Goal: Information Seeking & Learning: Learn about a topic

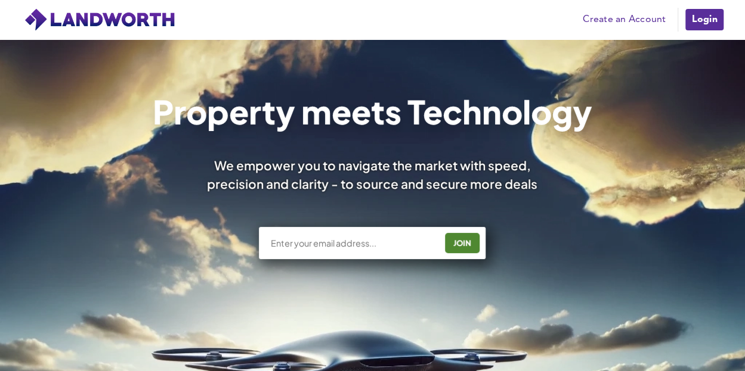
click at [699, 16] on link "Login" at bounding box center [704, 20] width 40 height 24
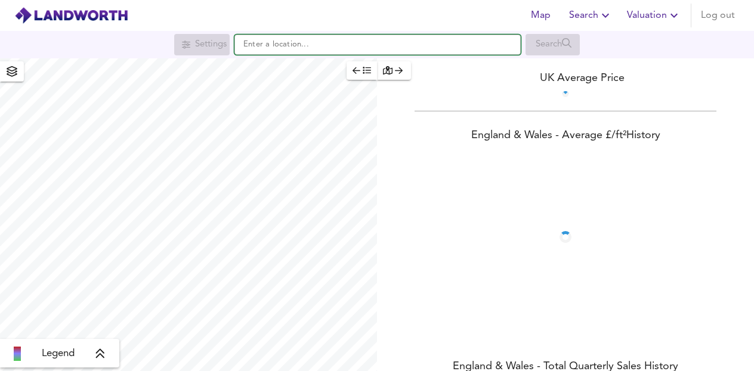
click at [351, 42] on input "text" at bounding box center [377, 45] width 286 height 20
paste input "[STREET_ADDRESS][PERSON_NAME]"
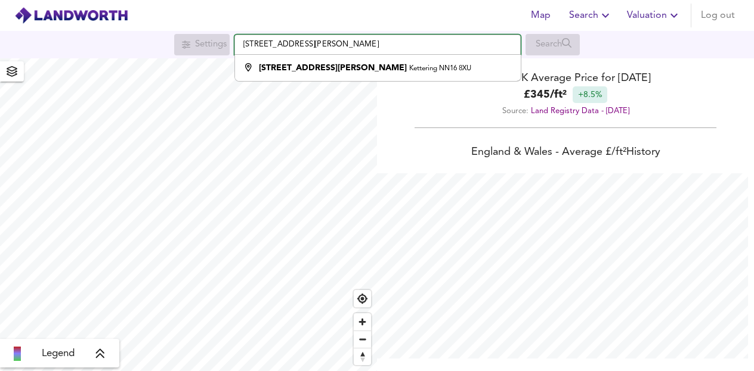
scroll to position [371, 754]
drag, startPoint x: 333, startPoint y: 40, endPoint x: 212, endPoint y: 44, distance: 120.5
click at [212, 44] on div "Settings [STREET_ADDRESS][PERSON_NAME] [STREET_ADDRESS][PERSON_NAME] Search" at bounding box center [377, 44] width 754 height 21
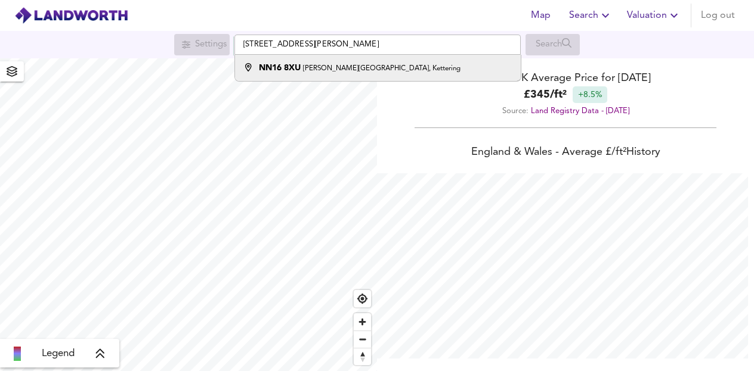
click at [309, 67] on small "Lawson Street, Kettering" at bounding box center [381, 68] width 157 height 7
type input "Lawson Street, Kettering NN16 8XU"
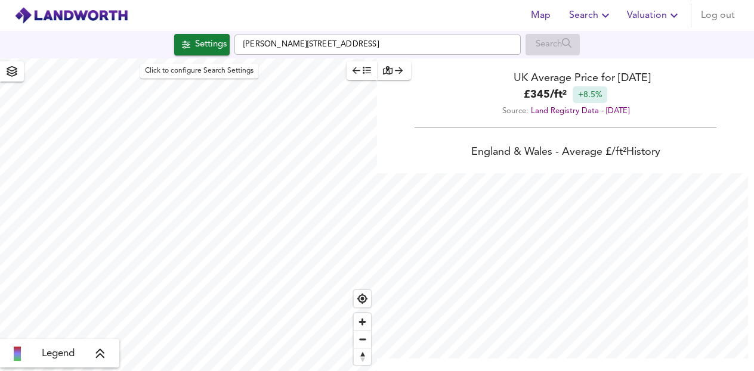
click at [200, 48] on div "Settings" at bounding box center [211, 45] width 32 height 16
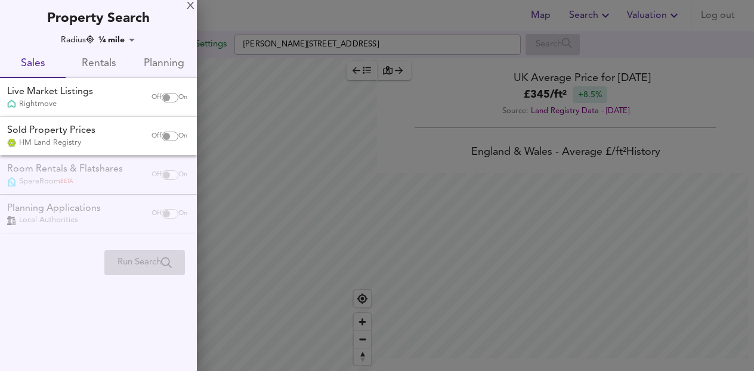
checkbox input "false"
checkbox input "true"
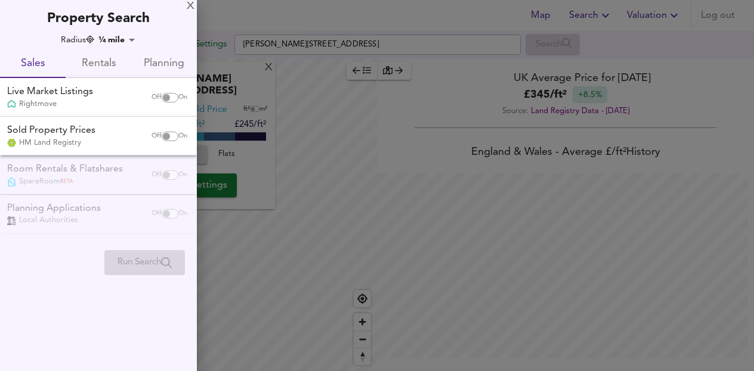
click at [168, 132] on input "checkbox" at bounding box center [166, 137] width 29 height 10
checkbox input "true"
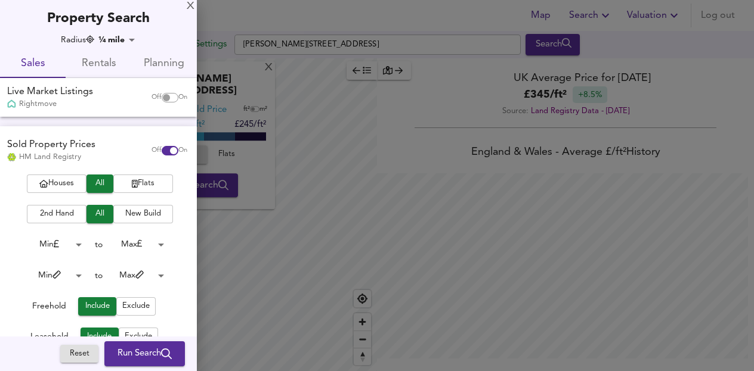
click at [117, 38] on body "Map Search Valuation Log out Settings Lawson Street, Kettering NN16 8XU Search …" at bounding box center [377, 185] width 754 height 371
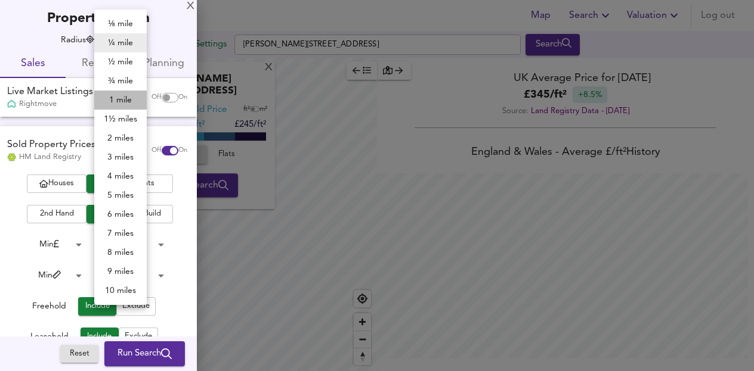
click at [116, 94] on li "1 mile" at bounding box center [120, 100] width 52 height 19
type input "1609"
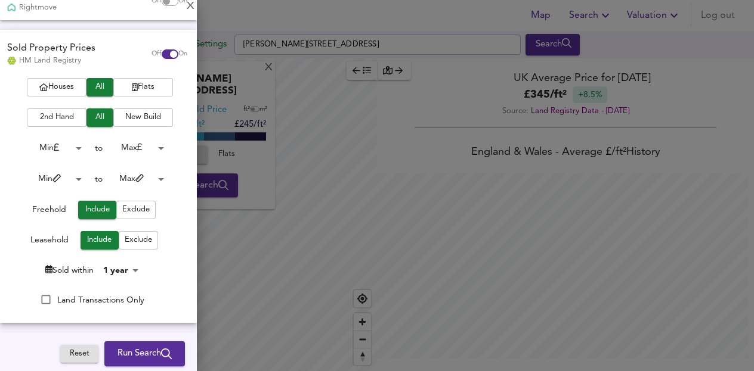
scroll to position [179, 0]
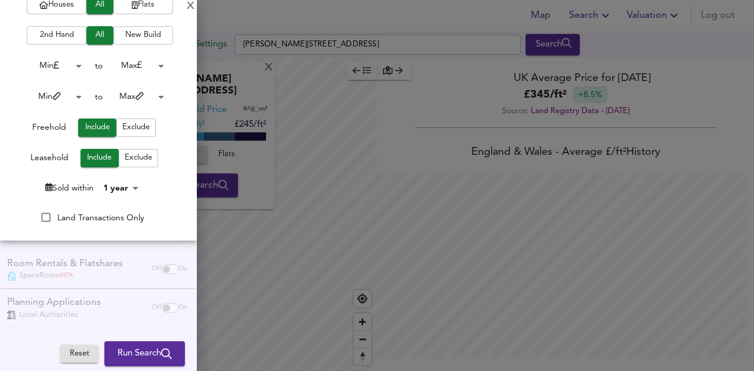
click at [125, 38] on span "New Build" at bounding box center [143, 36] width 48 height 14
click at [161, 349] on icon "submit" at bounding box center [166, 354] width 11 height 11
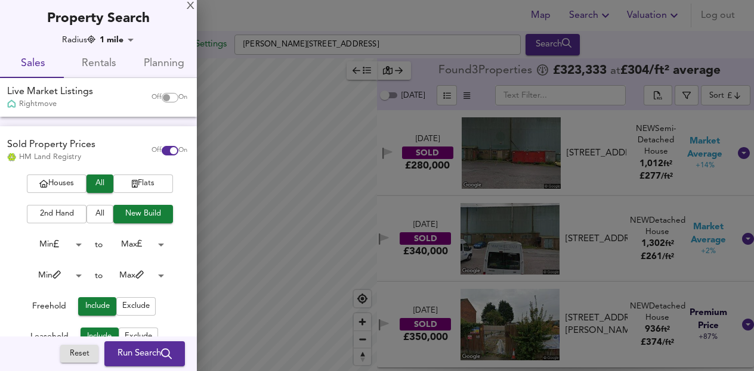
click at [92, 216] on span "All" at bounding box center [99, 215] width 15 height 14
click at [148, 351] on span "Run Search" at bounding box center [144, 354] width 54 height 16
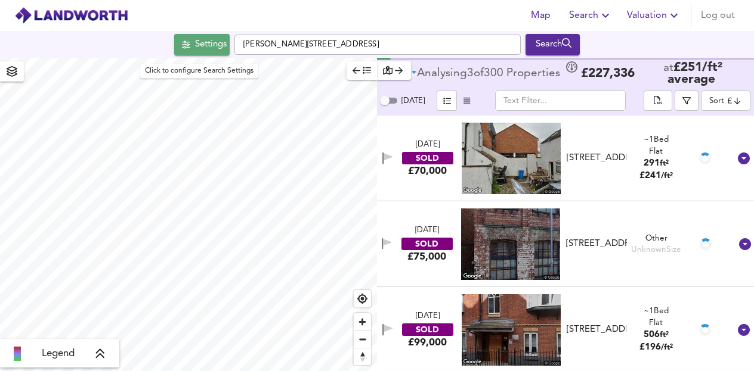
click at [195, 49] on div "Settings" at bounding box center [211, 45] width 32 height 16
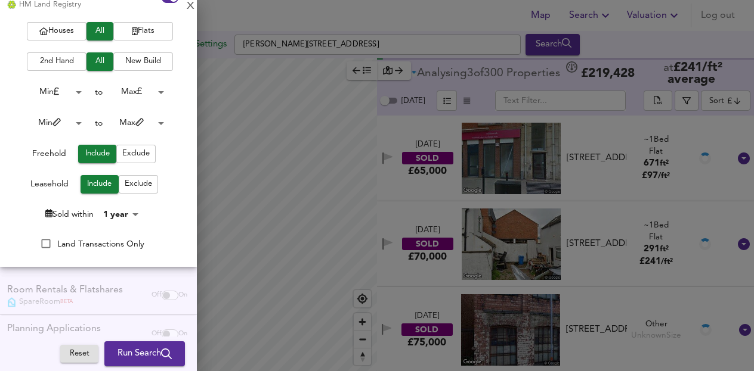
scroll to position [181, 0]
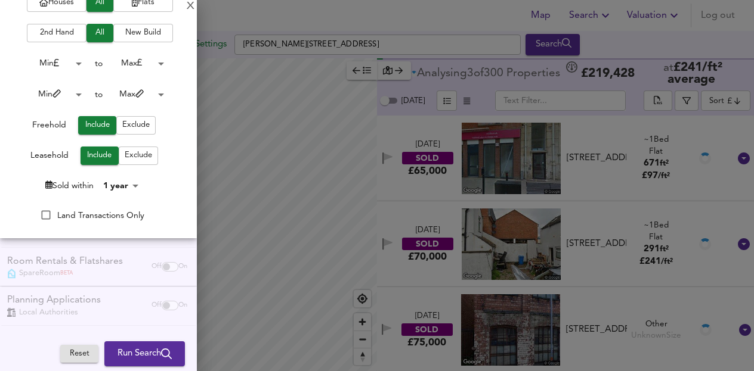
click at [620, 34] on div at bounding box center [377, 185] width 754 height 371
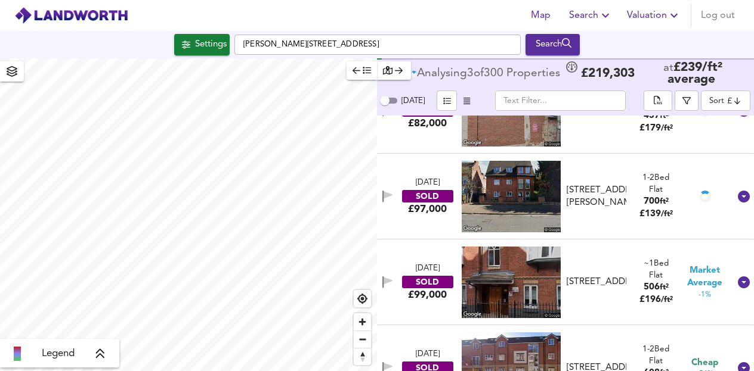
scroll to position [324, 0]
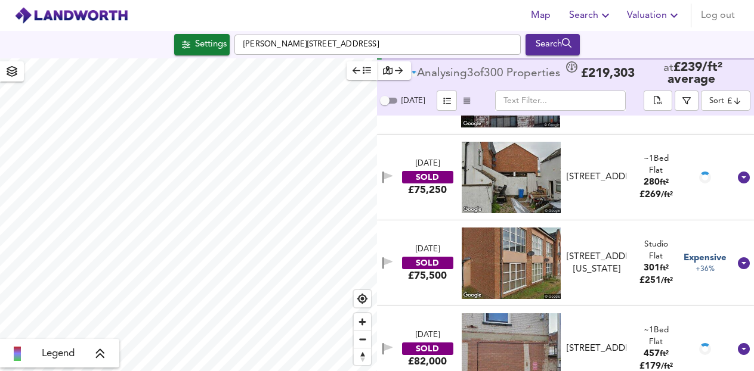
click at [738, 104] on body "Map Search Valuation Log out Settings Lawson Street, Kettering NN16 8XU Search …" at bounding box center [377, 185] width 754 height 371
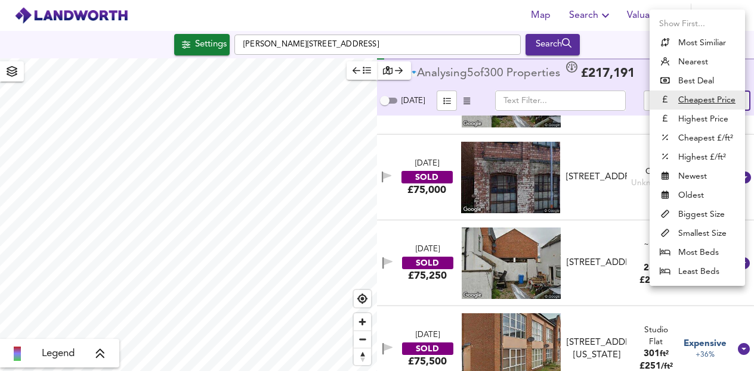
scroll to position [410, 0]
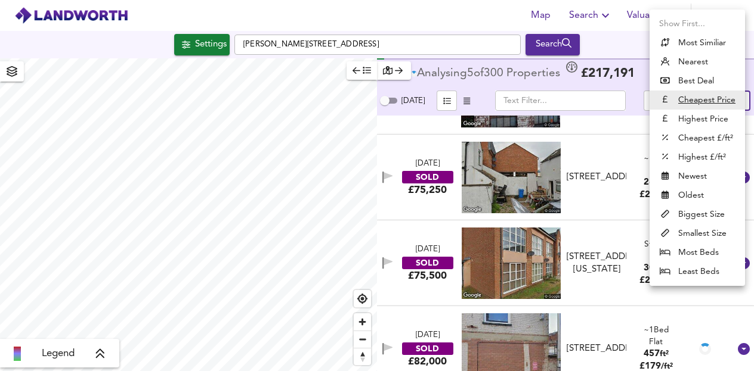
click at [700, 118] on li "Highest Price" at bounding box center [696, 119] width 95 height 19
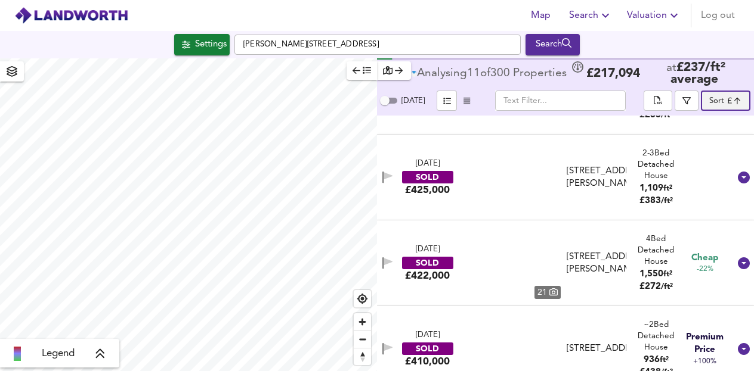
type input "expensive"
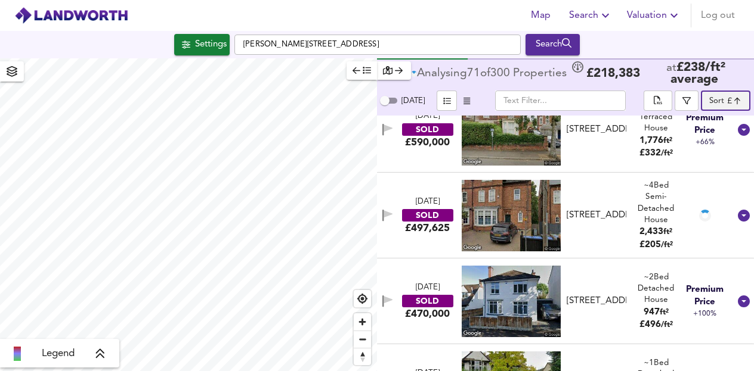
scroll to position [119, 0]
